Goal: Information Seeking & Learning: Learn about a topic

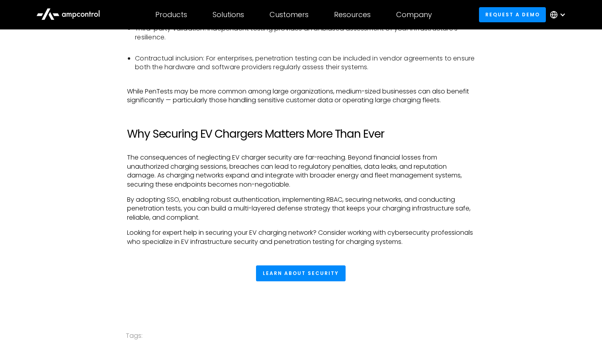
scroll to position [1556, 0]
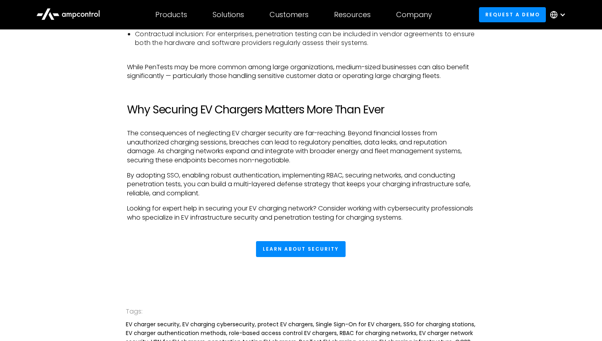
click at [72, 15] on icon at bounding box center [68, 13] width 64 height 19
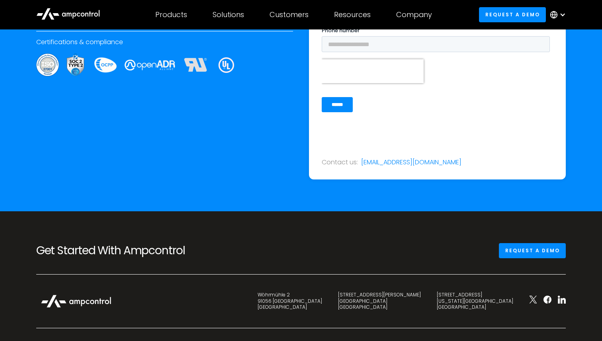
scroll to position [2967, 0]
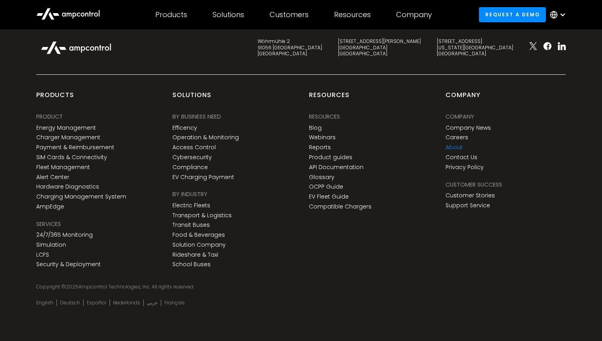
click at [457, 145] on link "About" at bounding box center [454, 147] width 17 height 7
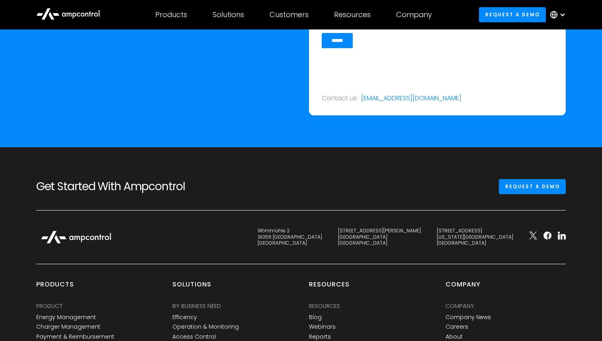
scroll to position [2770, 0]
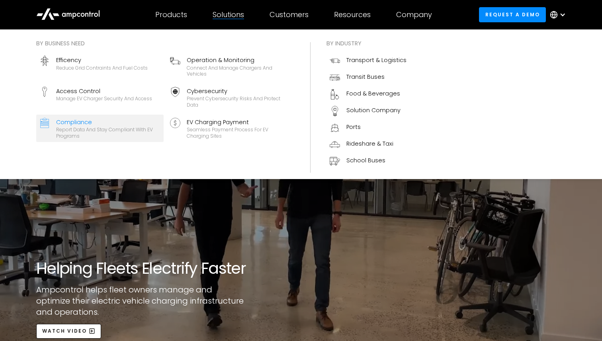
click at [132, 132] on div "Report data and stay compliant with EV programs" at bounding box center [108, 133] width 104 height 12
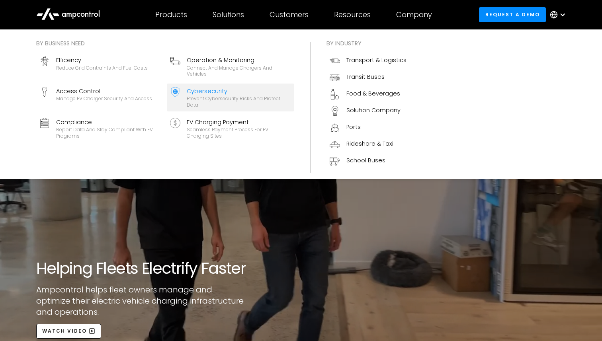
click at [208, 98] on div "Prevent cybersecurity risks and protect data" at bounding box center [239, 102] width 104 height 12
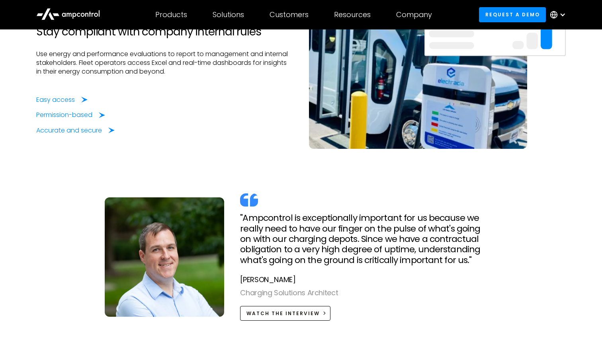
scroll to position [1395, 0]
